Goal: Information Seeking & Learning: Learn about a topic

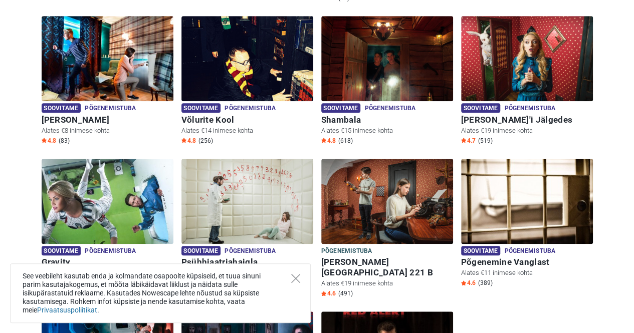
scroll to position [290, 0]
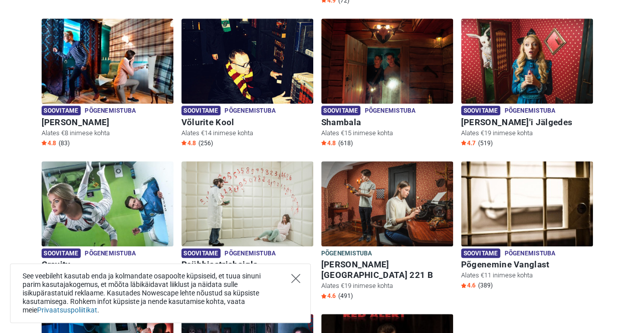
click at [293, 275] on icon "Close" at bounding box center [295, 278] width 9 height 9
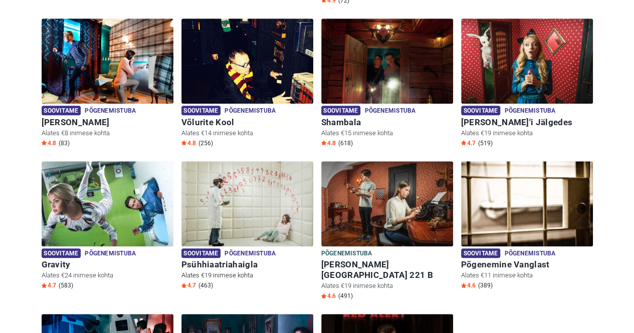
click at [254, 217] on img at bounding box center [247, 203] width 132 height 85
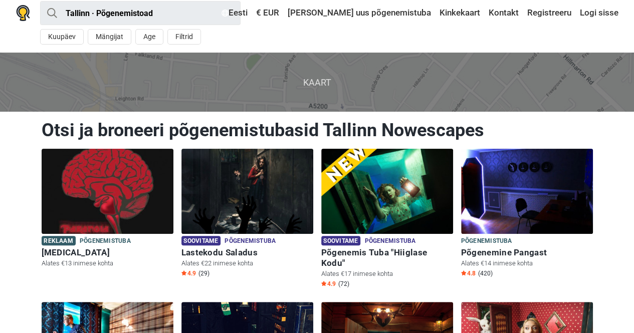
scroll to position [6, 0]
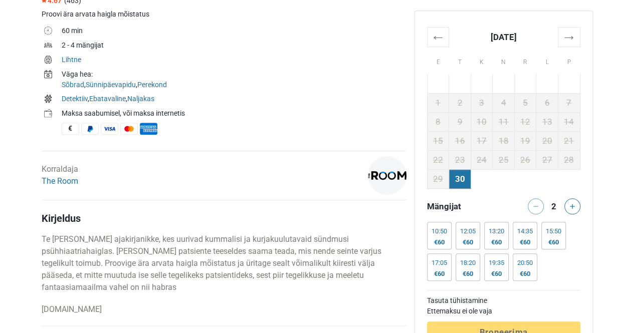
scroll to position [361, 0]
drag, startPoint x: 328, startPoint y: 9, endPoint x: 244, endPoint y: 48, distance: 91.9
click at [244, 48] on td "2 - 4 mängijat" at bounding box center [234, 46] width 345 height 15
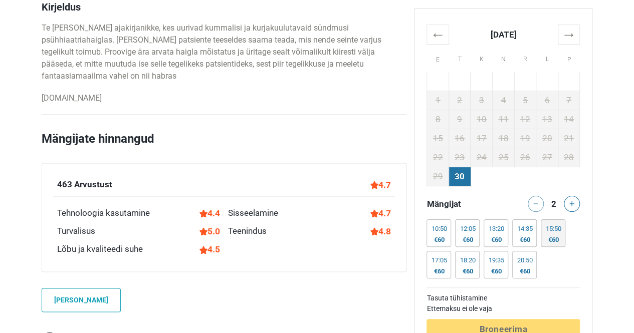
scroll to position [571, 0]
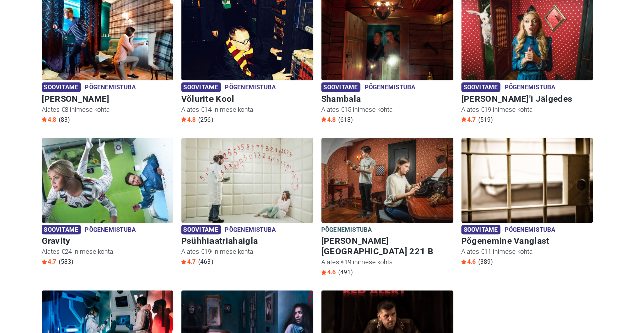
scroll to position [315, 0]
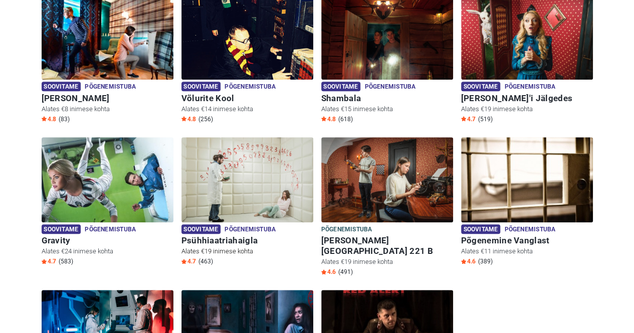
click at [202, 156] on img at bounding box center [247, 179] width 132 height 85
click at [217, 169] on img at bounding box center [247, 179] width 132 height 85
click at [236, 222] on div "Soovitame Põgenemistuba Põgenemistuba Psühhiaatriahaigla Alates €19 inimese koh…" at bounding box center [247, 245] width 132 height 46
